Goal: Communication & Community: Answer question/provide support

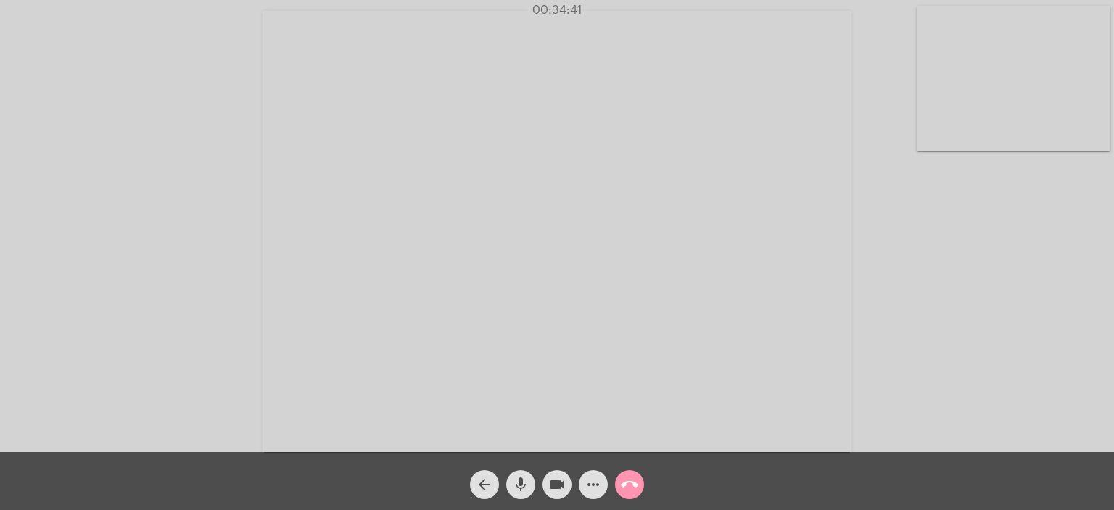
click at [521, 478] on mat-icon "mic" at bounding box center [520, 484] width 17 height 17
click at [521, 478] on mat-icon "mic_off" at bounding box center [520, 484] width 17 height 17
click at [521, 478] on mat-icon "mic" at bounding box center [520, 484] width 17 height 17
click at [521, 478] on mat-icon "mic_off" at bounding box center [520, 484] width 17 height 17
click at [521, 478] on mat-icon "mic" at bounding box center [520, 484] width 17 height 17
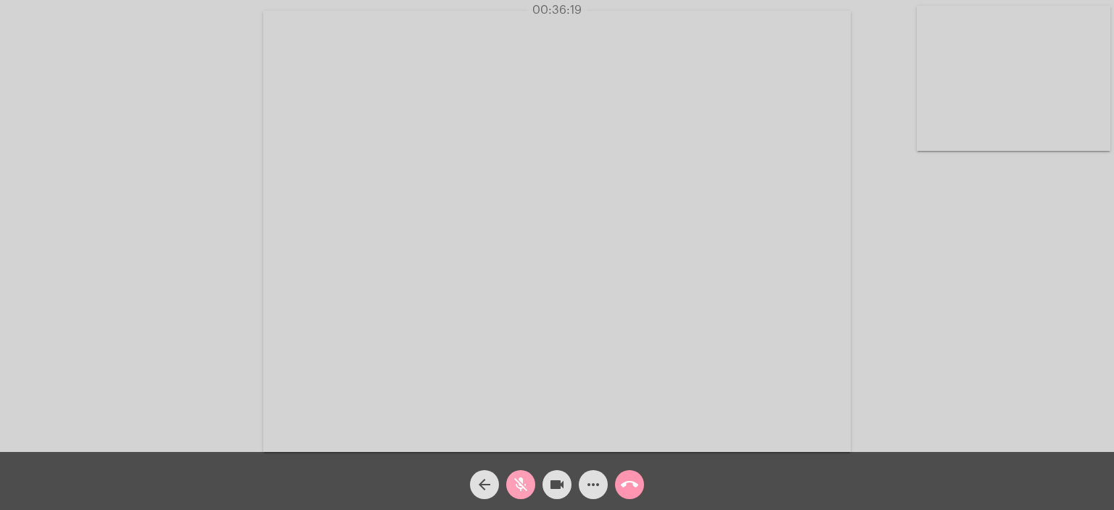
click at [521, 478] on mat-icon "mic_off" at bounding box center [520, 484] width 17 height 17
click at [521, 478] on mat-icon "mic" at bounding box center [520, 484] width 17 height 17
click at [521, 478] on mat-icon "mic_off" at bounding box center [520, 484] width 17 height 17
click at [521, 478] on mat-icon "mic" at bounding box center [520, 484] width 17 height 17
click at [521, 478] on mat-icon "mic_off" at bounding box center [520, 484] width 17 height 17
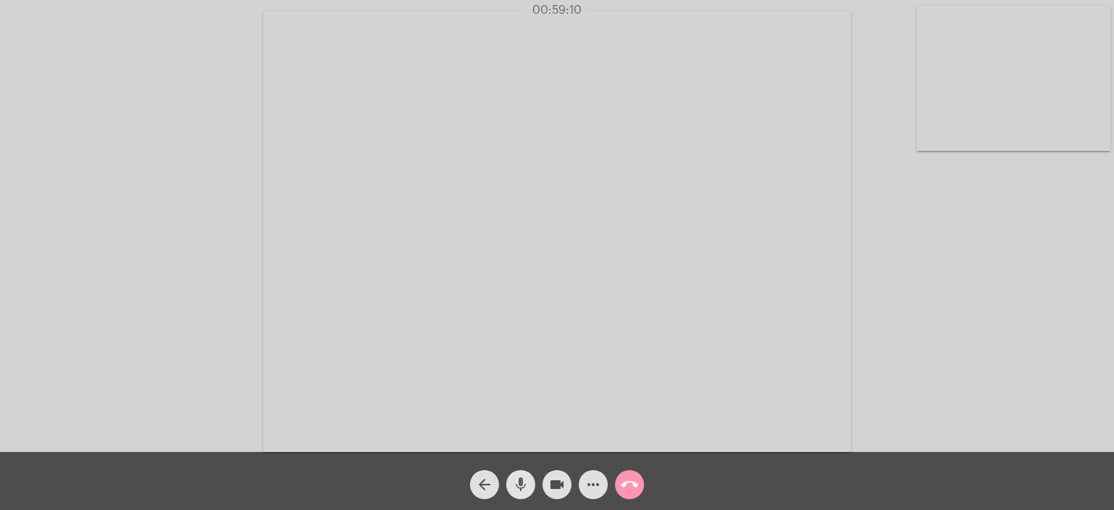
click at [521, 478] on mat-icon "mic" at bounding box center [520, 484] width 17 height 17
click at [521, 478] on mat-icon "mic_off" at bounding box center [520, 484] width 17 height 17
click at [631, 478] on mat-icon "call_end" at bounding box center [629, 484] width 17 height 17
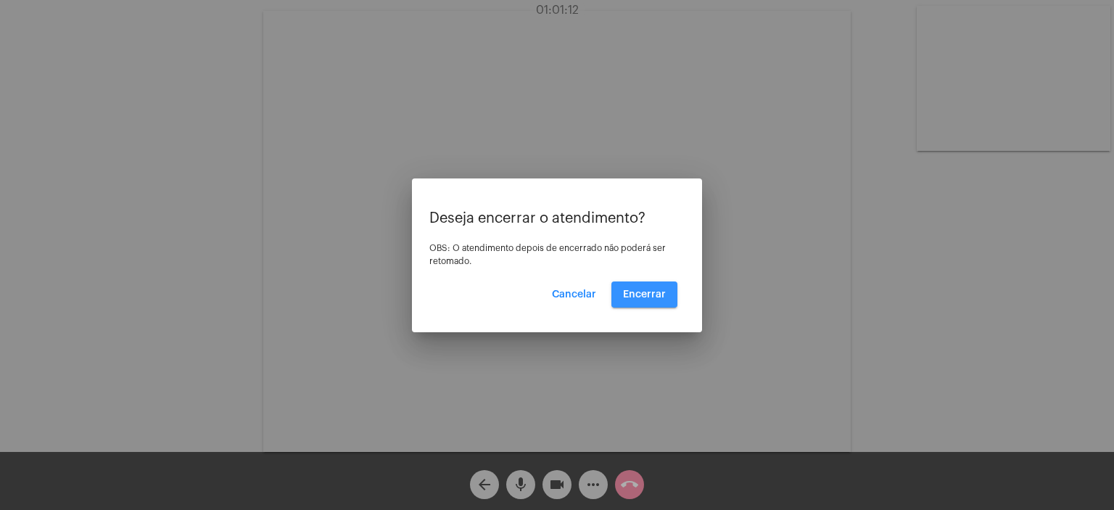
click at [647, 302] on button "Encerrar" at bounding box center [644, 294] width 66 height 26
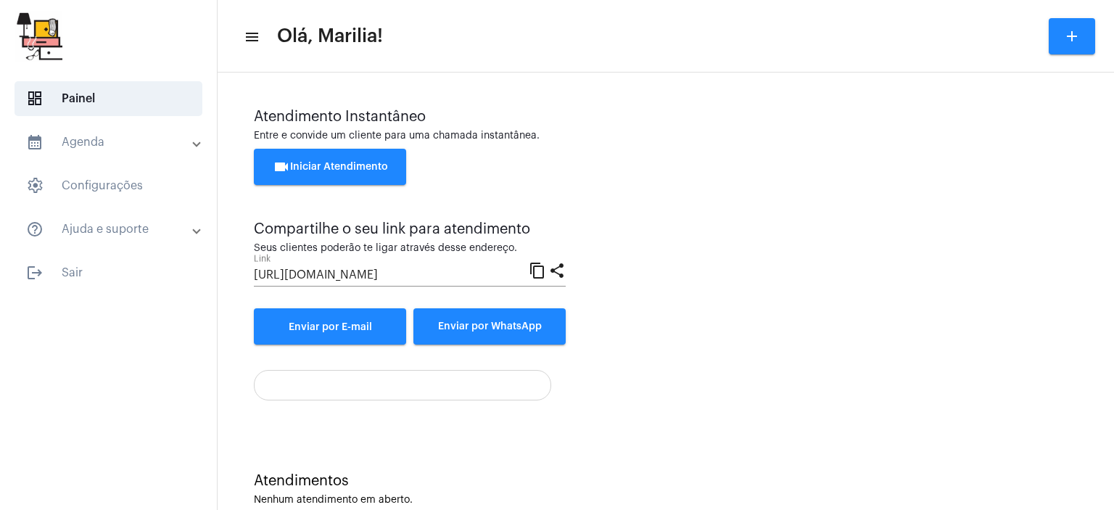
click at [647, 302] on div "Atendimento Instantâneo Entre e convide um cliente para uma chamada instantânea…" at bounding box center [666, 227] width 824 height 236
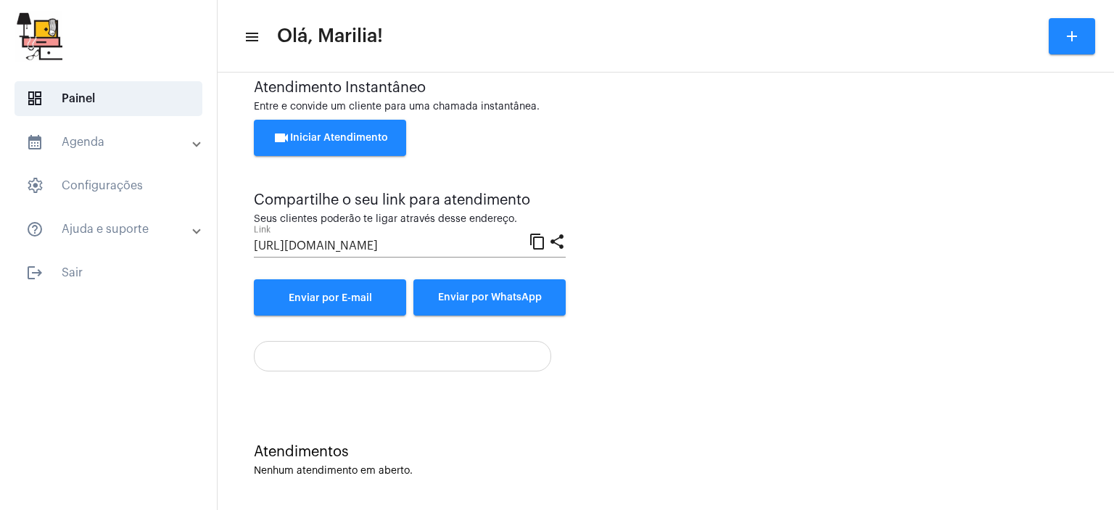
scroll to position [32, 0]
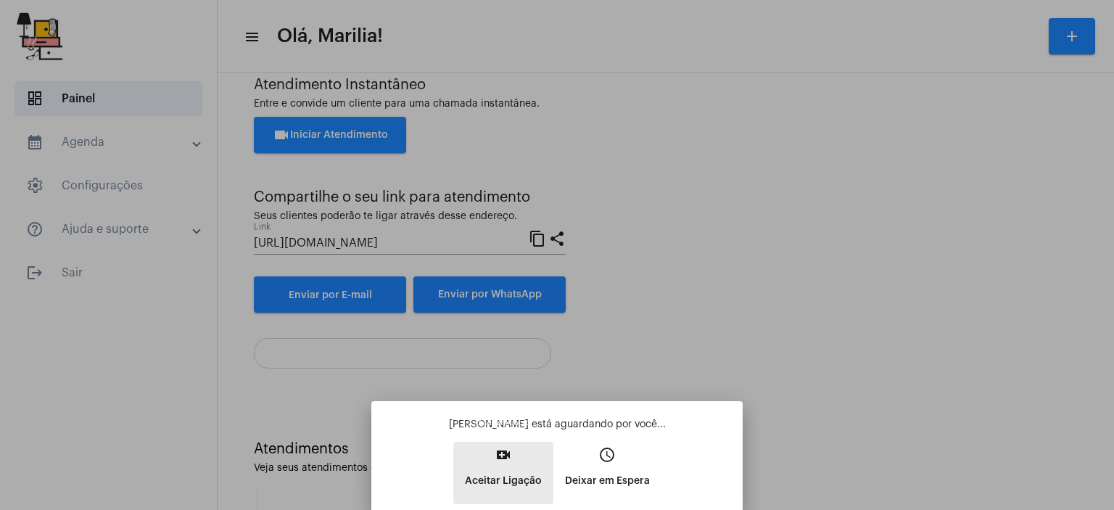
click at [518, 488] on p "Aceitar Ligação" at bounding box center [503, 481] width 77 height 26
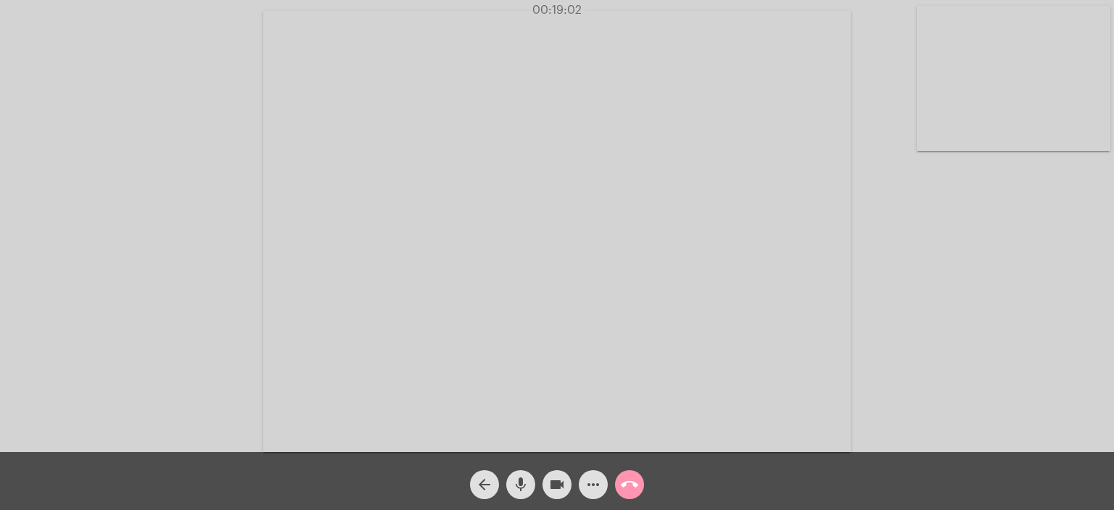
click at [1020, 67] on video at bounding box center [1014, 78] width 194 height 145
click at [186, 240] on video at bounding box center [208, 229] width 194 height 145
click at [524, 481] on mat-icon "mic" at bounding box center [520, 484] width 17 height 17
click at [524, 481] on mat-icon "mic_off" at bounding box center [520, 484] width 17 height 17
click at [524, 481] on mat-icon "mic" at bounding box center [520, 484] width 17 height 17
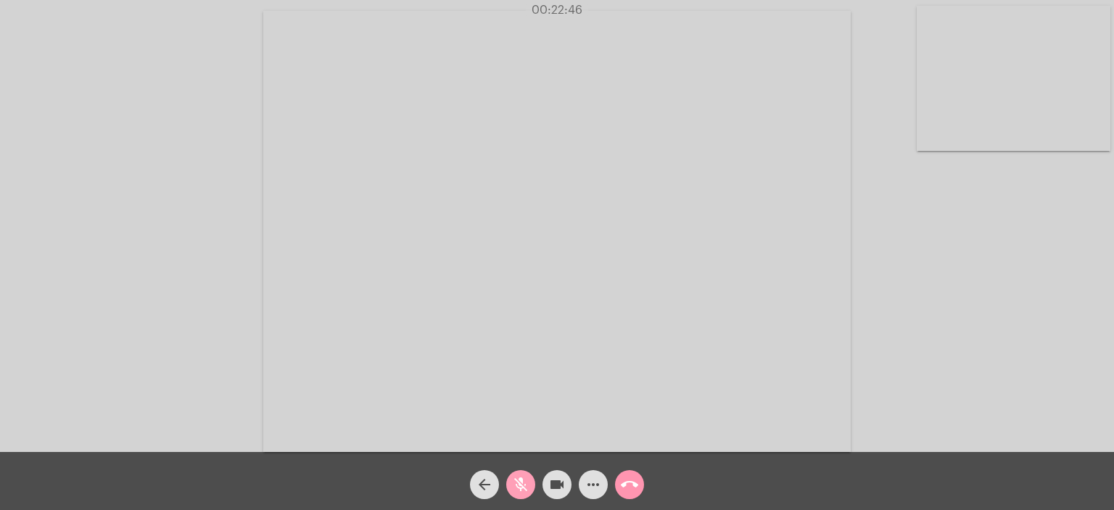
click at [524, 481] on mat-icon "mic_off" at bounding box center [520, 484] width 17 height 17
click at [524, 481] on mat-icon "mic" at bounding box center [520, 484] width 17 height 17
click at [524, 481] on mat-icon "mic_off" at bounding box center [520, 484] width 17 height 17
click at [524, 481] on mat-icon "mic" at bounding box center [520, 484] width 17 height 17
click at [524, 481] on mat-icon "mic_off" at bounding box center [520, 484] width 17 height 17
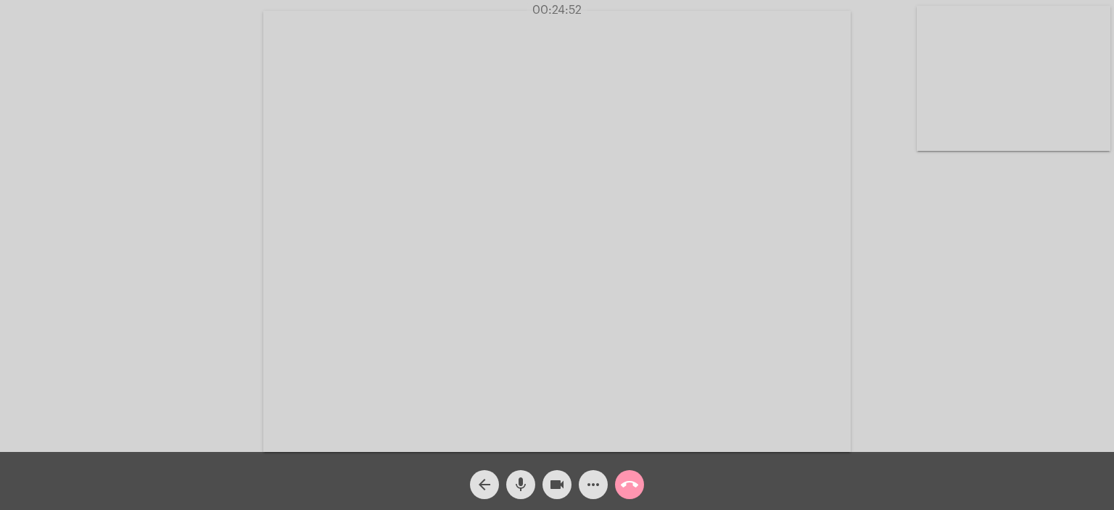
click at [524, 481] on mat-icon "mic" at bounding box center [520, 484] width 17 height 17
click at [524, 481] on mat-icon "mic_off" at bounding box center [520, 484] width 17 height 17
click at [522, 476] on mat-icon "mic" at bounding box center [520, 484] width 17 height 17
click at [522, 476] on mat-icon "mic_off" at bounding box center [520, 484] width 17 height 17
click at [522, 476] on mat-icon "mic" at bounding box center [520, 484] width 17 height 17
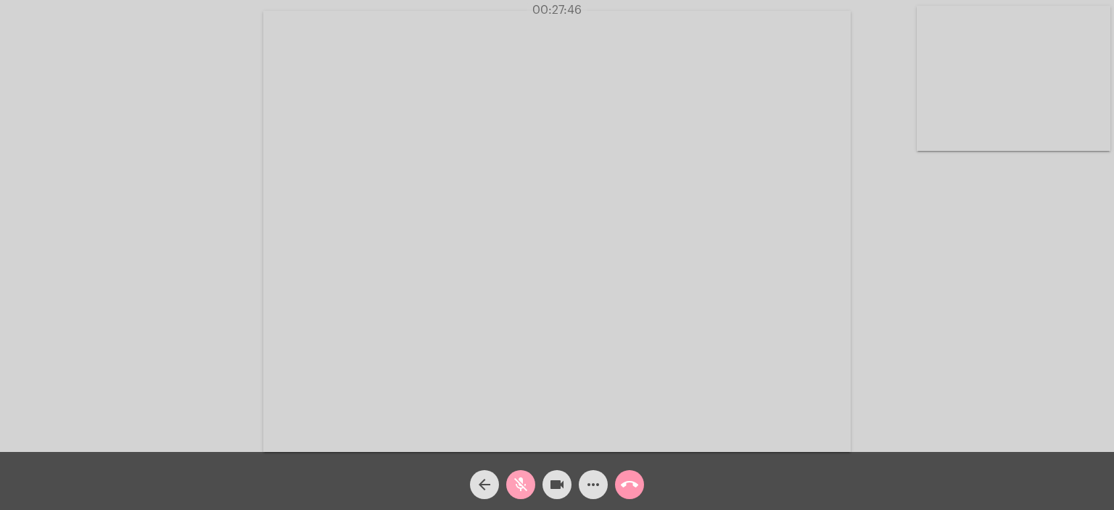
click at [522, 476] on mat-icon "mic_off" at bounding box center [520, 484] width 17 height 17
click at [522, 476] on mat-icon "mic" at bounding box center [520, 484] width 17 height 17
click at [522, 476] on mat-icon "mic_off" at bounding box center [520, 484] width 17 height 17
click at [522, 476] on mat-icon "mic" at bounding box center [520, 484] width 17 height 17
click at [522, 476] on mat-icon "mic_off" at bounding box center [520, 484] width 17 height 17
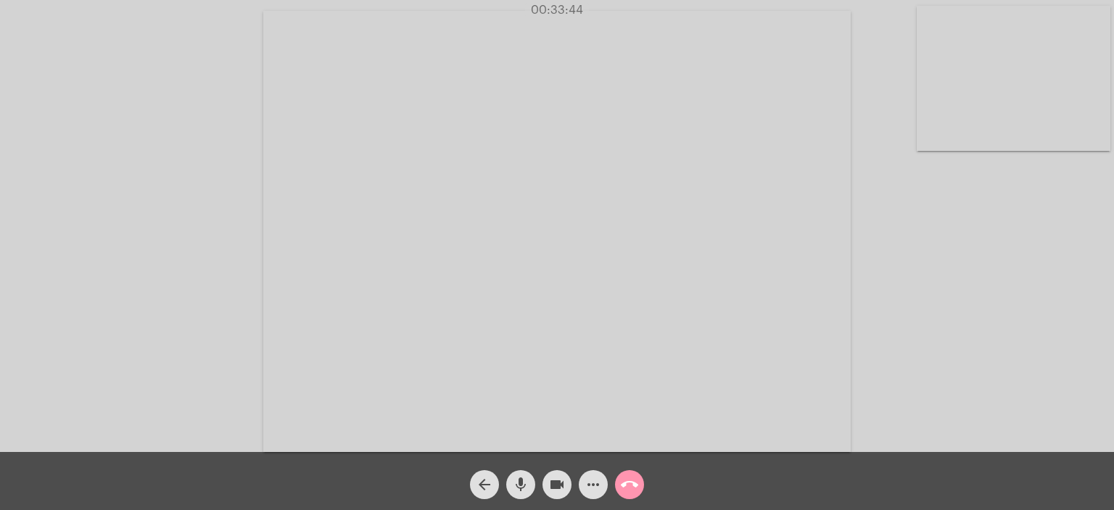
click at [522, 476] on mat-icon "mic" at bounding box center [520, 484] width 17 height 17
click at [522, 476] on mat-icon "mic_off" at bounding box center [520, 484] width 17 height 17
click at [522, 476] on mat-icon "mic" at bounding box center [520, 484] width 17 height 17
click at [522, 476] on mat-icon "mic_off" at bounding box center [520, 484] width 17 height 17
click at [522, 476] on mat-icon "mic" at bounding box center [520, 484] width 17 height 17
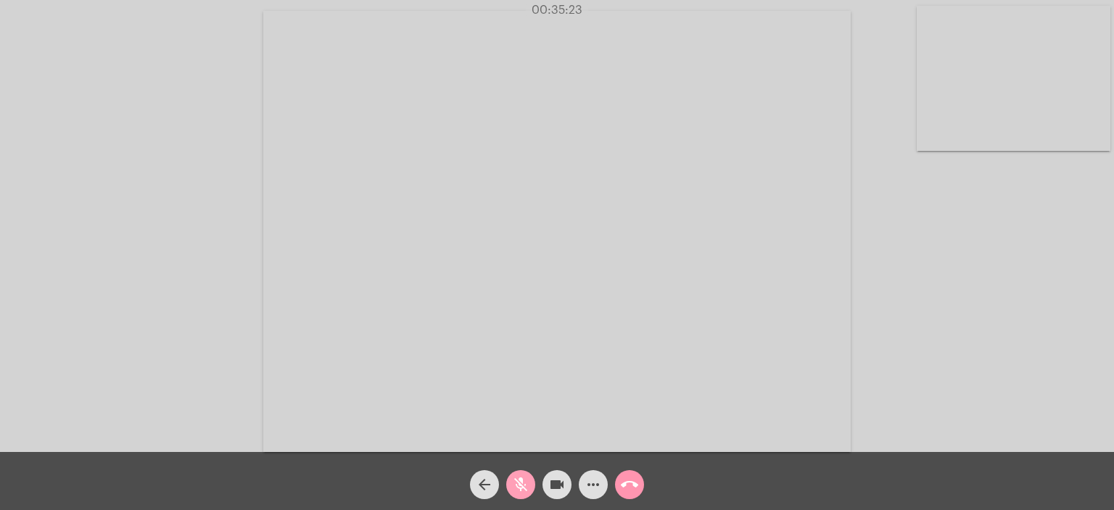
click at [522, 476] on mat-icon "mic_off" at bounding box center [520, 484] width 17 height 17
click at [522, 476] on mat-icon "mic" at bounding box center [520, 484] width 17 height 17
click at [522, 476] on mat-icon "mic_off" at bounding box center [520, 484] width 17 height 17
click at [522, 476] on mat-icon "mic" at bounding box center [520, 484] width 17 height 17
click at [522, 476] on mat-icon "mic_off" at bounding box center [520, 484] width 17 height 17
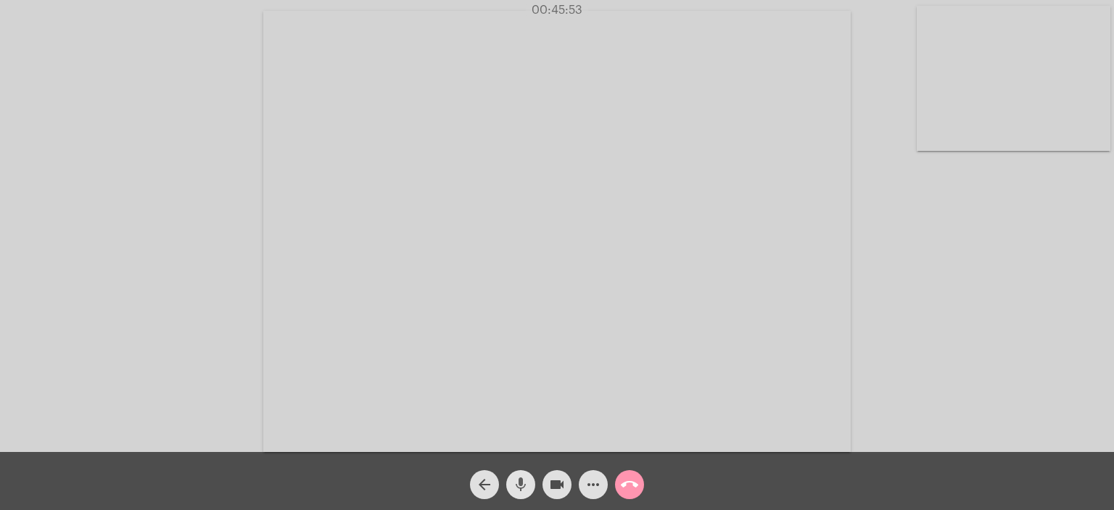
click at [522, 476] on mat-icon "mic" at bounding box center [520, 484] width 17 height 17
click at [522, 476] on mat-icon "mic_off" at bounding box center [520, 484] width 17 height 17
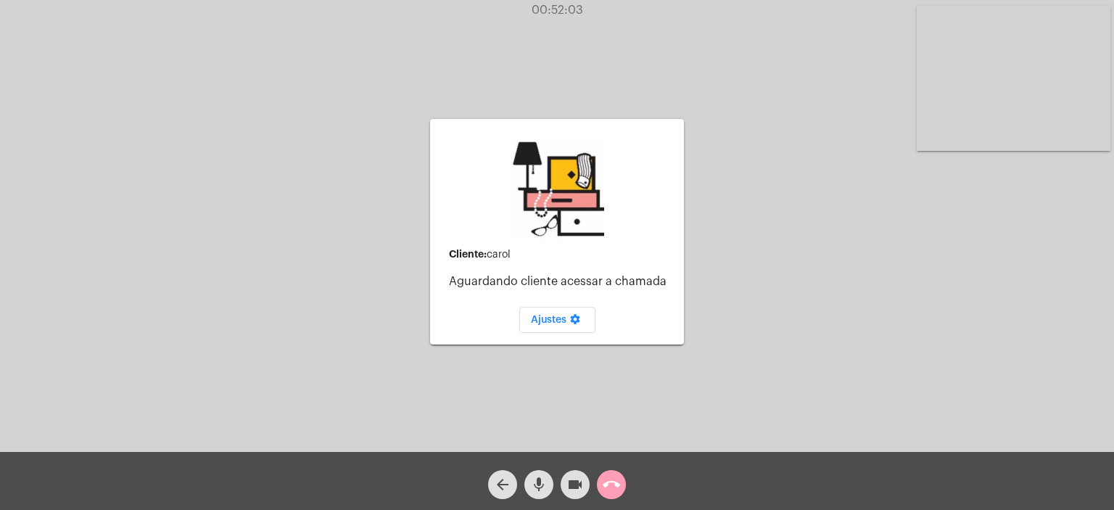
click at [610, 472] on span "call_end" at bounding box center [611, 484] width 17 height 29
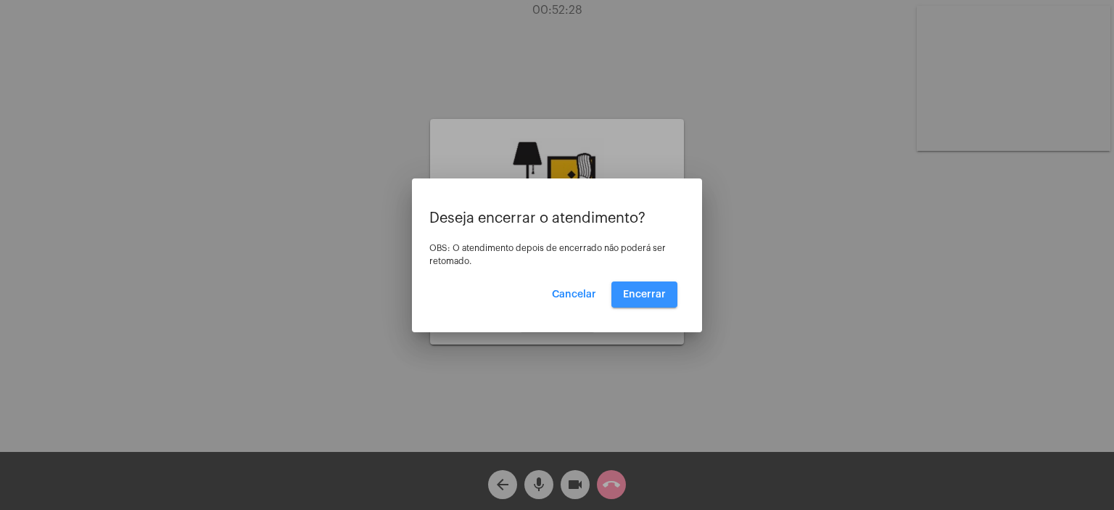
click at [671, 288] on button "Encerrar" at bounding box center [644, 294] width 66 height 26
